Goal: Information Seeking & Learning: Learn about a topic

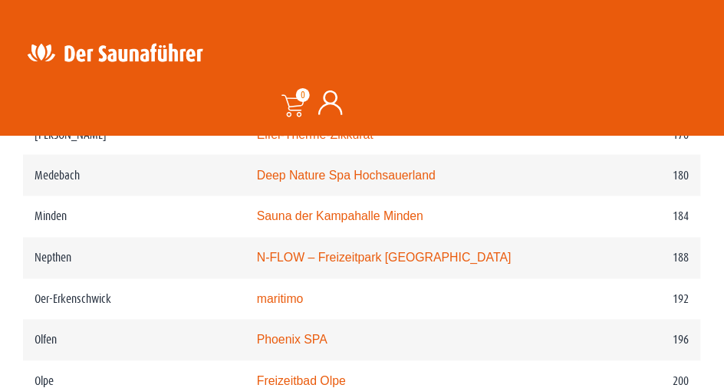
scroll to position [2509, 0]
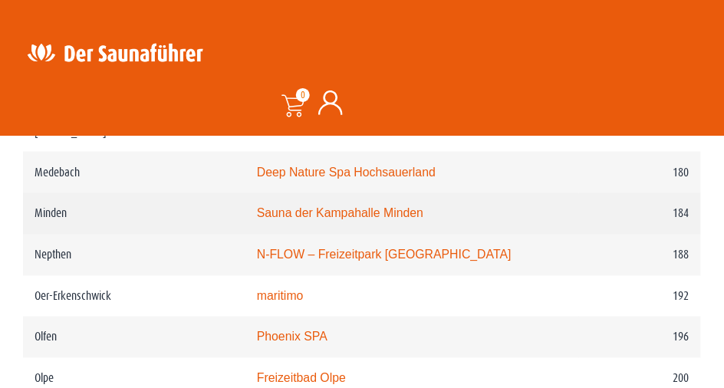
click at [409, 220] on link "Sauna der Kampahalle Minden" at bounding box center [340, 213] width 166 height 13
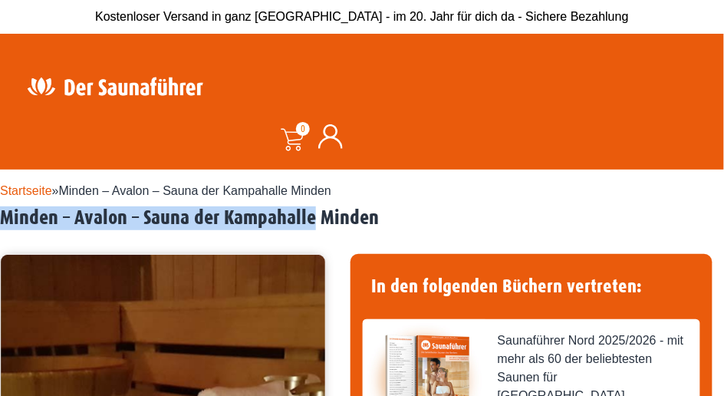
drag, startPoint x: 1, startPoint y: 217, endPoint x: 368, endPoint y: 217, distance: 367.3
click at [368, 217] on h2 "Minden – Avalon – Sauna der Kampahalle Minden" at bounding box center [362, 218] width 724 height 24
drag, startPoint x: 368, startPoint y: 217, endPoint x: 351, endPoint y: 219, distance: 17.0
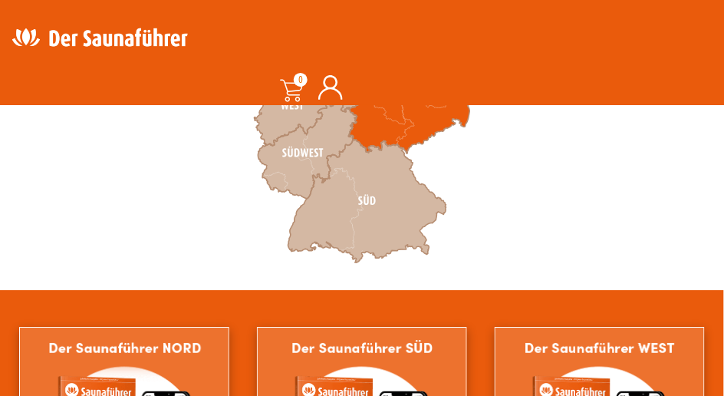
click at [397, 123] on icon at bounding box center [409, 88] width 121 height 127
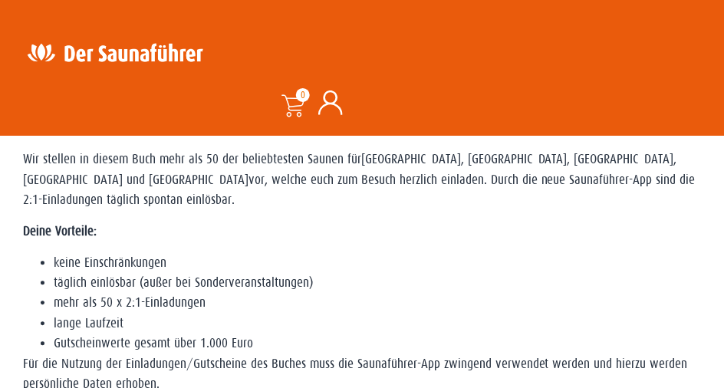
scroll to position [477, 0]
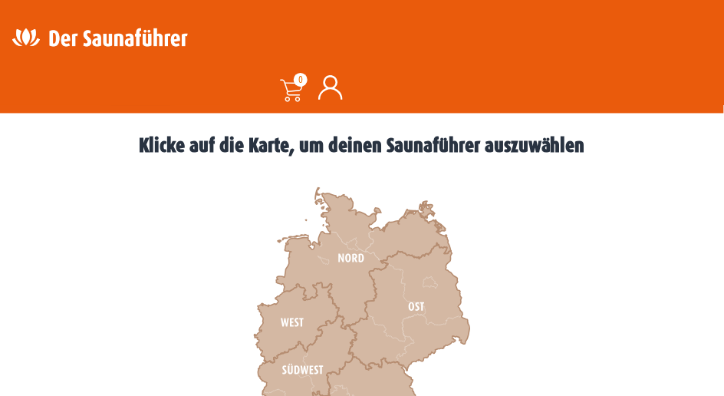
scroll to position [486, 0]
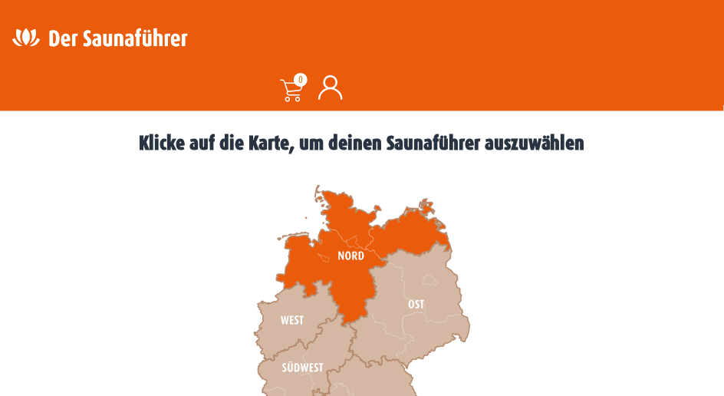
click at [344, 263] on icon at bounding box center [364, 256] width 175 height 141
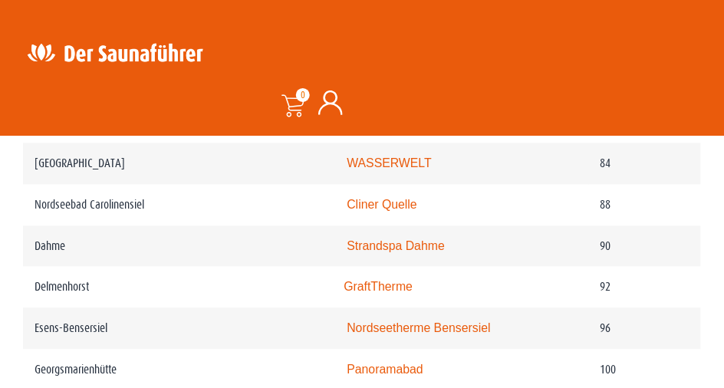
scroll to position [1577, 0]
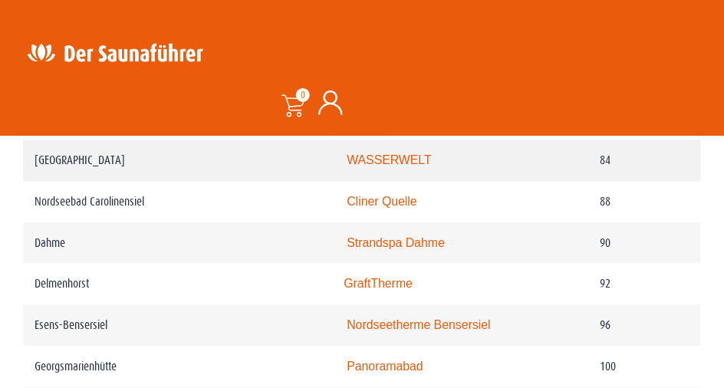
click at [425, 166] on link "WASSERWELT" at bounding box center [389, 160] width 85 height 13
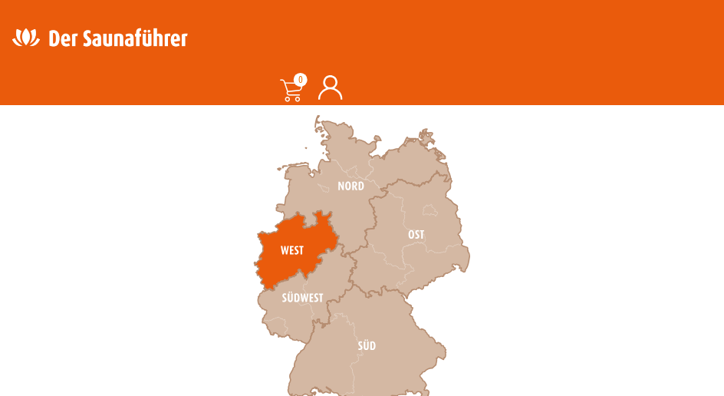
click at [295, 239] on icon at bounding box center [297, 251] width 85 height 81
